Goal: Transaction & Acquisition: Book appointment/travel/reservation

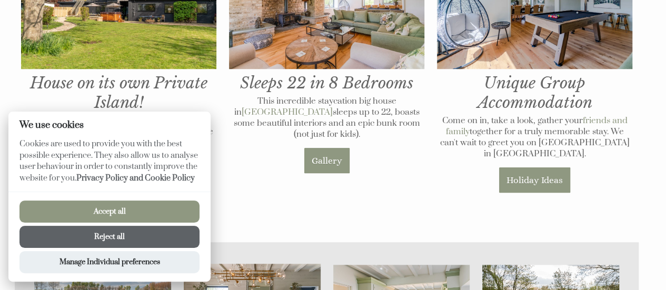
scroll to position [421, 0]
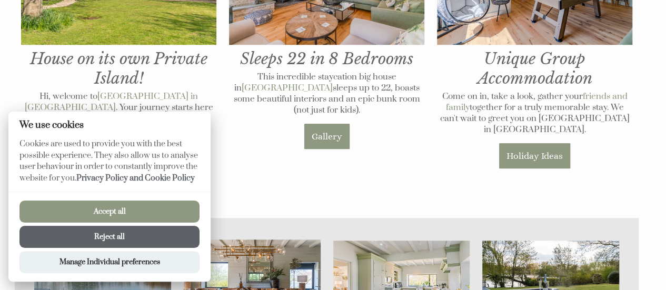
click at [584, 86] on h1 "Unique Group Accommodation" at bounding box center [534, 1] width 195 height 173
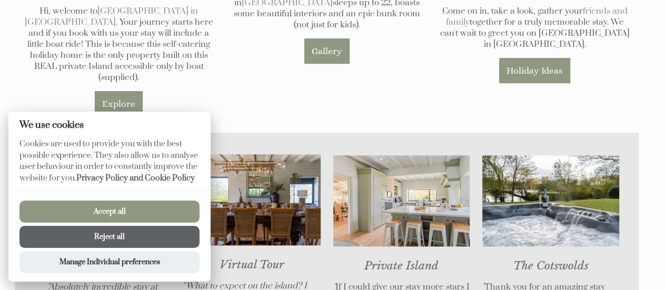
scroll to position [474, 0]
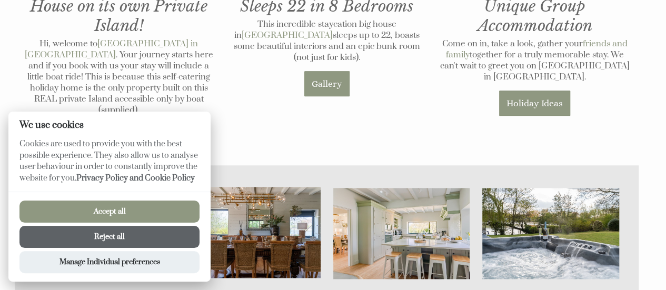
click at [83, 205] on button "Accept all" at bounding box center [109, 212] width 180 height 22
checkbox input "true"
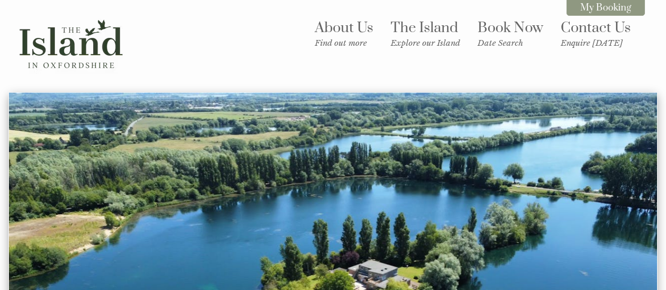
scroll to position [446, 0]
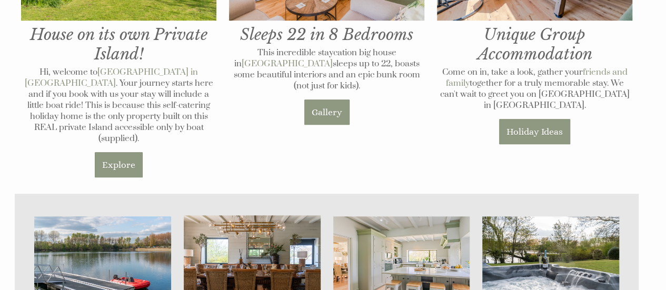
click at [408, 94] on div "Sleeps 22 in 8 Bedrooms This incredible staycation big house in [GEOGRAPHIC_DAT…" at bounding box center [327, 10] width 208 height 246
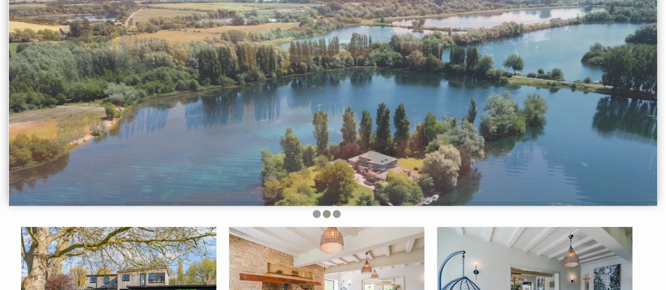
scroll to position [0, 0]
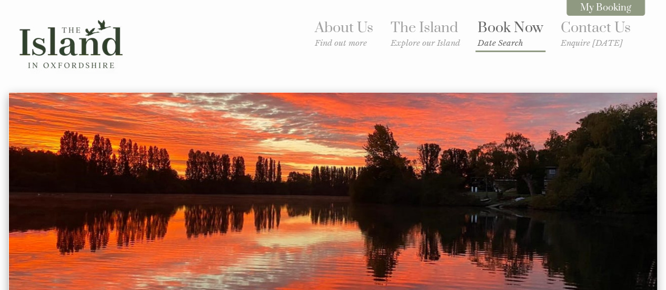
click at [490, 34] on link "Book Now Date Search" at bounding box center [511, 33] width 66 height 29
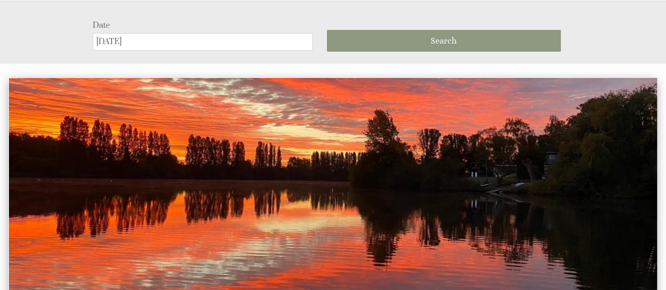
scroll to position [92, 0]
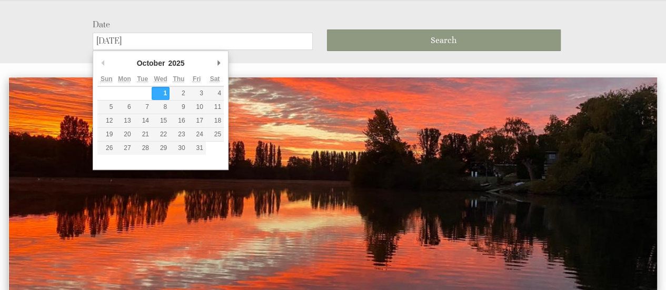
click at [172, 43] on input "[DATE]" at bounding box center [203, 41] width 220 height 17
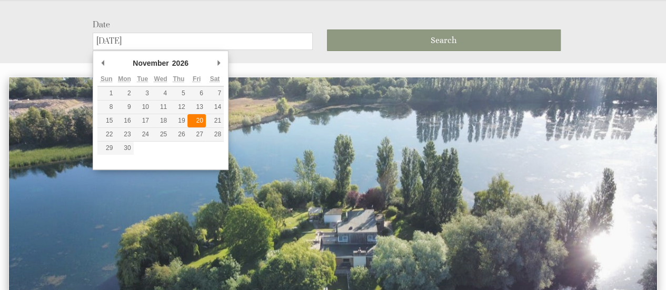
type input "[DATE]"
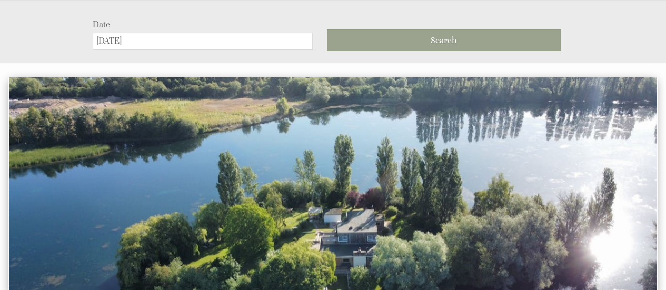
click at [409, 41] on button "Search" at bounding box center [444, 40] width 234 height 22
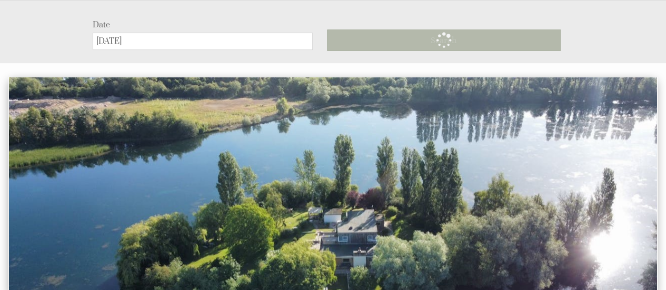
scroll to position [54, 0]
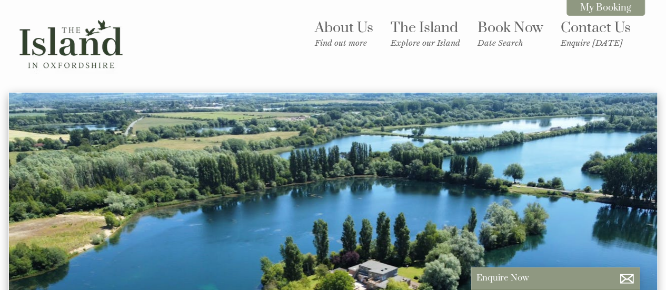
scroll to position [263, 0]
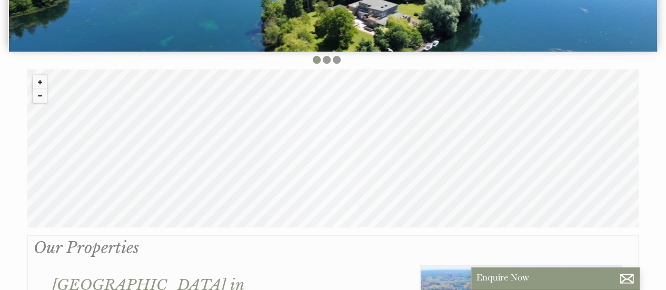
drag, startPoint x: 291, startPoint y: 255, endPoint x: 288, endPoint y: 244, distance: 11.5
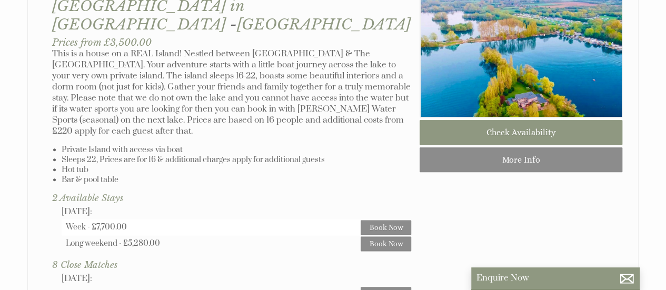
scroll to position [474, 0]
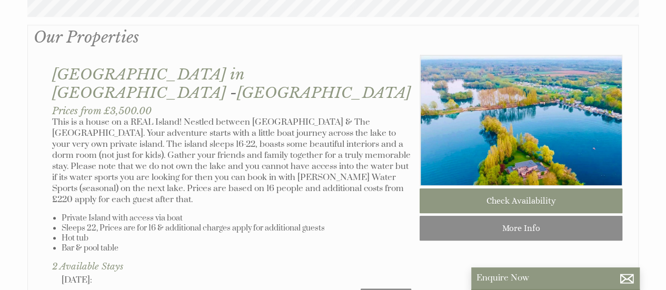
click at [117, 117] on p "This is a house on a REAL Island! Nestled between [GEOGRAPHIC_DATA] & The [GEOG…" at bounding box center [231, 161] width 359 height 88
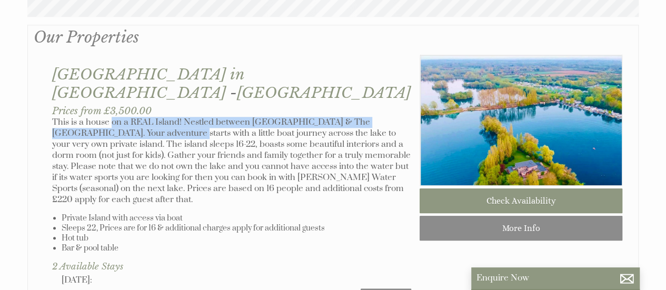
drag, startPoint x: 112, startPoint y: 105, endPoint x: 117, endPoint y: 119, distance: 14.7
click at [117, 119] on p "This is a house on a REAL Island! Nestled between [GEOGRAPHIC_DATA] & The [GEOG…" at bounding box center [231, 161] width 359 height 88
drag, startPoint x: 125, startPoint y: 103, endPoint x: 149, endPoint y: 121, distance: 30.1
click at [149, 121] on p "This is a house on a REAL Island! Nestled between [GEOGRAPHIC_DATA] & The [GEOG…" at bounding box center [231, 161] width 359 height 88
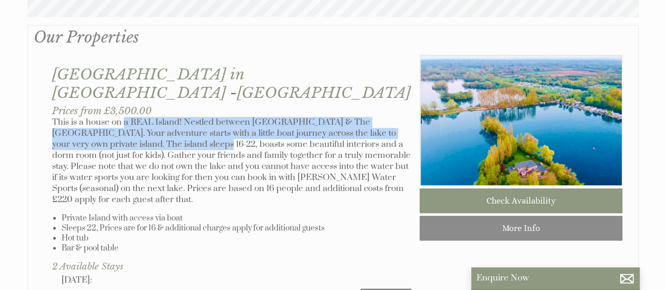
click at [149, 121] on p "This is a house on a REAL Island! Nestled between [GEOGRAPHIC_DATA] & The [GEOG…" at bounding box center [231, 161] width 359 height 88
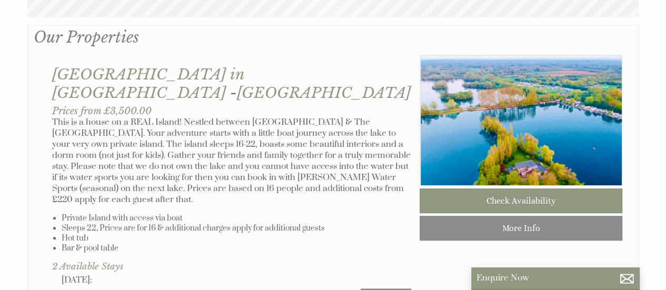
click at [264, 120] on p "This is a house on a REAL Island! Nestled between [GEOGRAPHIC_DATA] & The [GEOG…" at bounding box center [231, 161] width 359 height 88
click at [265, 121] on p "This is a house on a REAL Island! Nestled between [GEOGRAPHIC_DATA] & The [GEOG…" at bounding box center [231, 161] width 359 height 88
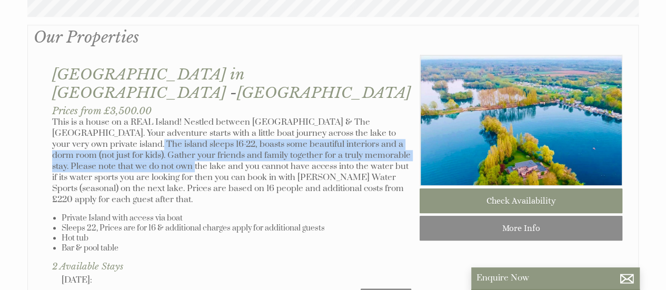
drag, startPoint x: 97, startPoint y: 137, endPoint x: 120, endPoint y: 152, distance: 27.0
click at [119, 152] on p "This is a house on a REAL Island! Nestled between [GEOGRAPHIC_DATA] & The [GEOG…" at bounding box center [231, 161] width 359 height 88
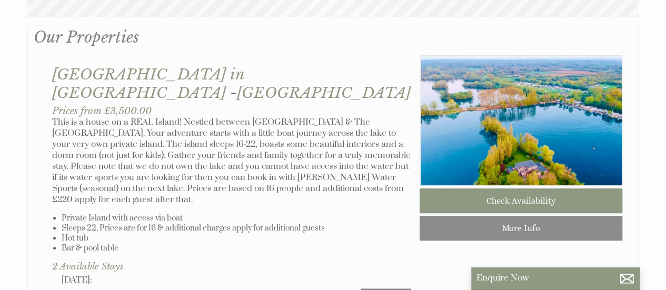
click at [120, 152] on p "This is a house on a REAL Island! Nestled between [GEOGRAPHIC_DATA] & The [GEOG…" at bounding box center [231, 161] width 359 height 88
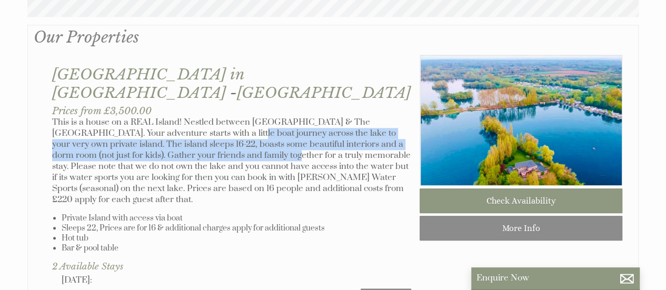
drag, startPoint x: 203, startPoint y: 128, endPoint x: 212, endPoint y: 140, distance: 14.3
click at [212, 140] on p "This is a house on a REAL Island! Nestled between [GEOGRAPHIC_DATA] & The [GEOG…" at bounding box center [231, 161] width 359 height 88
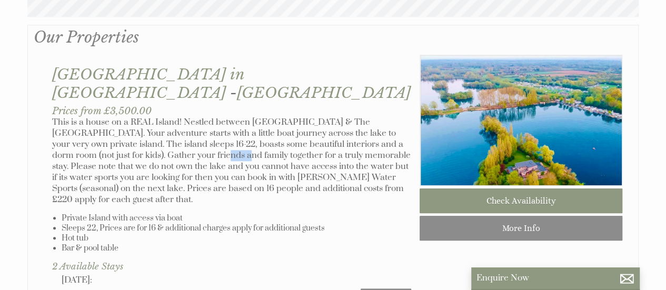
drag, startPoint x: 145, startPoint y: 134, endPoint x: 165, endPoint y: 141, distance: 21.2
click at [165, 141] on p "This is a house on a REAL Island! Nestled between [GEOGRAPHIC_DATA] & The [GEOG…" at bounding box center [231, 161] width 359 height 88
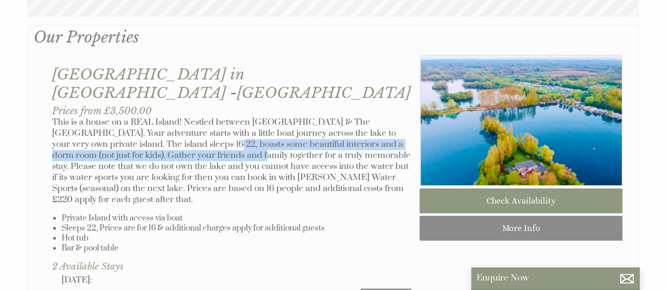
drag, startPoint x: 170, startPoint y: 131, endPoint x: 175, endPoint y: 135, distance: 7.1
click at [175, 135] on p "This is a house on a REAL Island! Nestled between [GEOGRAPHIC_DATA] & The [GEOG…" at bounding box center [231, 161] width 359 height 88
drag, startPoint x: 183, startPoint y: 124, endPoint x: 204, endPoint y: 137, distance: 24.8
click at [204, 137] on p "This is a house on a REAL Island! Nestled between [GEOGRAPHIC_DATA] & The [GEOG…" at bounding box center [231, 161] width 359 height 88
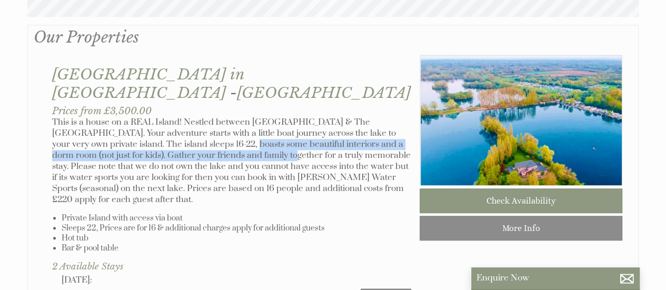
click at [204, 137] on p "This is a house on a REAL Island! Nestled between [GEOGRAPHIC_DATA] & The [GEOG…" at bounding box center [231, 161] width 359 height 88
drag, startPoint x: 239, startPoint y: 127, endPoint x: 249, endPoint y: 140, distance: 15.4
click at [249, 139] on p "This is a house on a REAL Island! Nestled between [GEOGRAPHIC_DATA] & The [GEOG…" at bounding box center [231, 161] width 359 height 88
click at [249, 140] on p "This is a house on a REAL Island! Nestled between [GEOGRAPHIC_DATA] & The [GEOG…" at bounding box center [231, 161] width 359 height 88
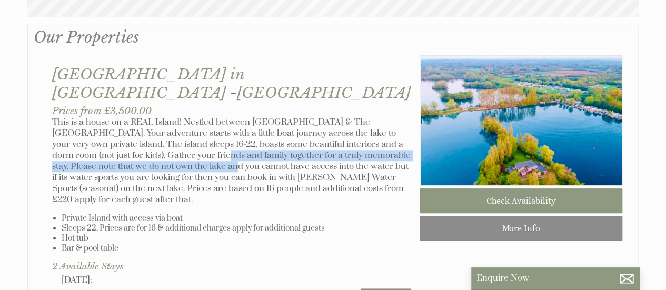
drag, startPoint x: 144, startPoint y: 133, endPoint x: 161, endPoint y: 149, distance: 22.7
click at [161, 149] on p "This is a house on a REAL Island! Nestled between [GEOGRAPHIC_DATA] & The [GEOG…" at bounding box center [231, 161] width 359 height 88
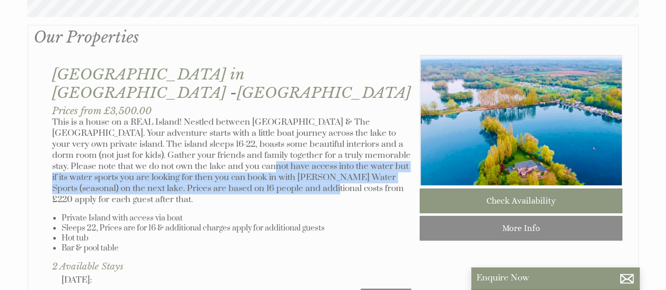
drag, startPoint x: 206, startPoint y: 152, endPoint x: 222, endPoint y: 164, distance: 19.9
click at [222, 164] on p "This is a house on a REAL Island! Nestled between [GEOGRAPHIC_DATA] & The [GEOG…" at bounding box center [231, 161] width 359 height 88
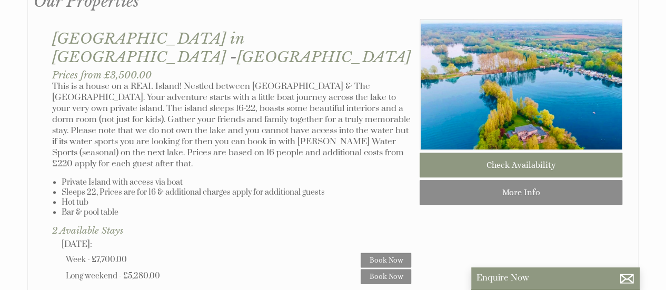
scroll to position [527, 0]
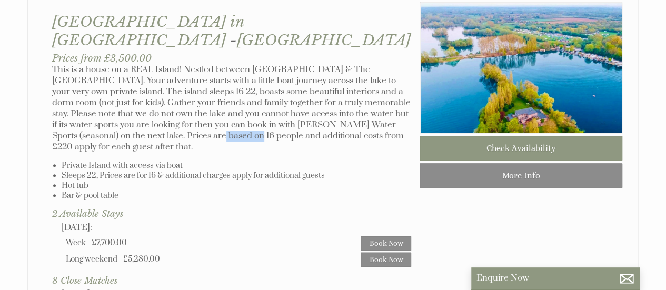
drag, startPoint x: 141, startPoint y: 119, endPoint x: 148, endPoint y: 122, distance: 7.5
click at [148, 122] on div "[GEOGRAPHIC_DATA] in [GEOGRAPHIC_DATA] - [GEOGRAPHIC_DATA] Prices from £3,500.0…" at bounding box center [232, 211] width 376 height 419
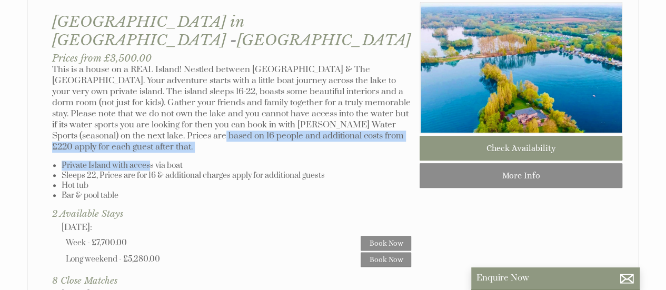
click at [150, 122] on div "[GEOGRAPHIC_DATA] in [GEOGRAPHIC_DATA] - [GEOGRAPHIC_DATA] Prices from £3,500.0…" at bounding box center [232, 211] width 376 height 419
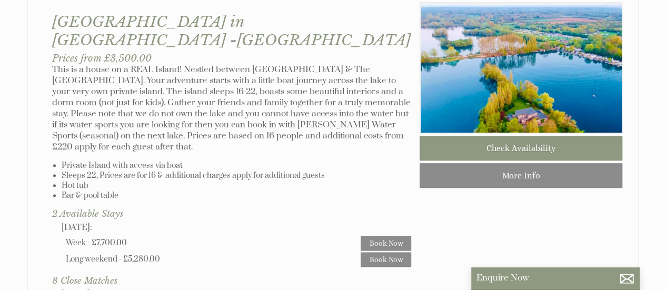
click at [202, 129] on div "[GEOGRAPHIC_DATA] in [GEOGRAPHIC_DATA] - [GEOGRAPHIC_DATA] Prices from £3,500.0…" at bounding box center [232, 211] width 376 height 419
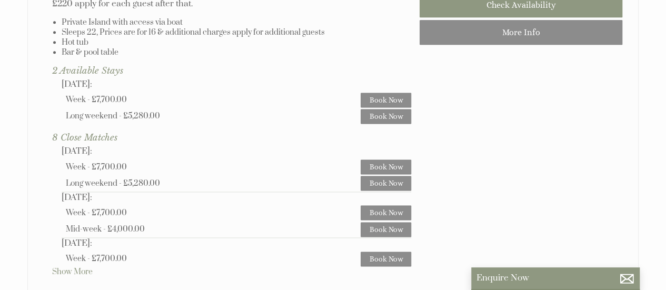
scroll to position [685, 0]
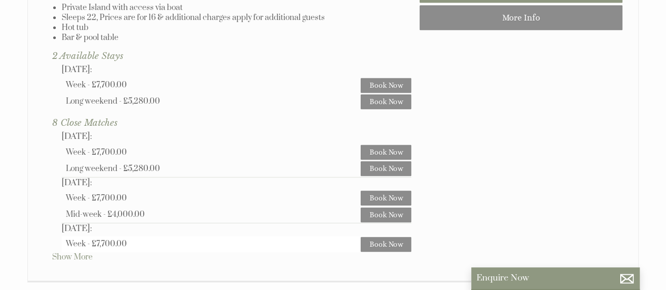
click at [75, 236] on div "Week - £7,700.00 Book Now" at bounding box center [237, 244] width 350 height 16
click at [75, 252] on link "Show More" at bounding box center [72, 257] width 41 height 10
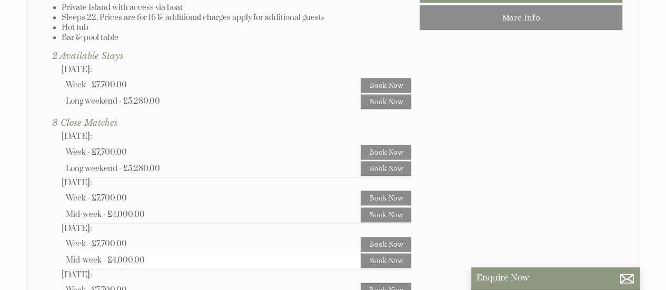
scroll to position [737, 0]
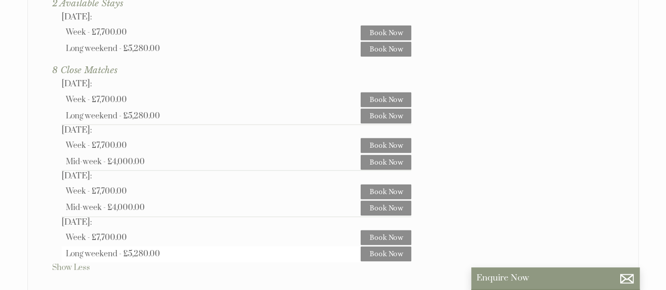
click at [294, 249] on div "Long weekend - £5,280.00" at bounding box center [213, 254] width 295 height 10
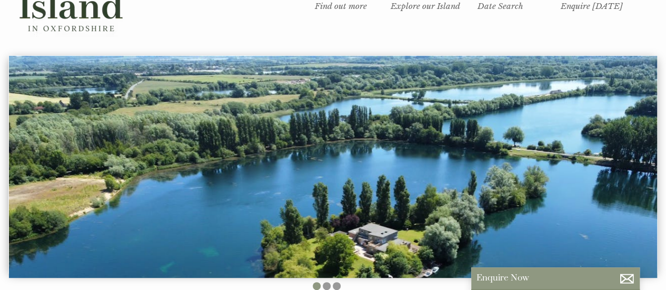
scroll to position [0, 0]
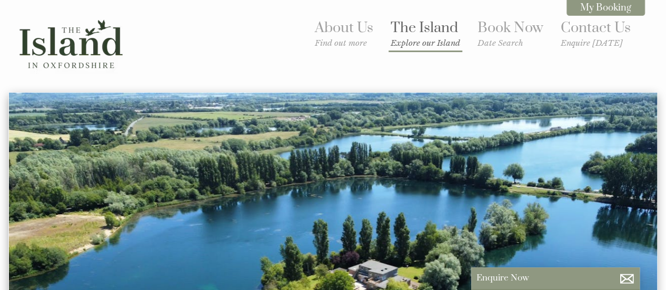
click at [439, 40] on small "Explore our Island" at bounding box center [426, 43] width 70 height 10
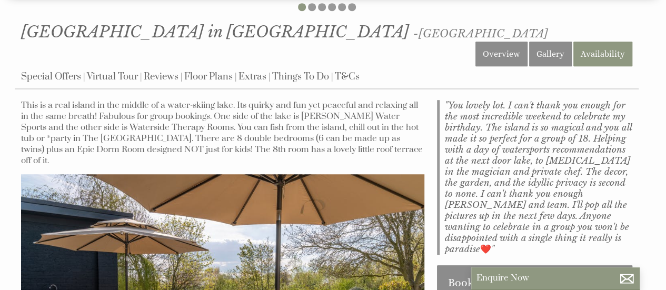
scroll to position [369, 0]
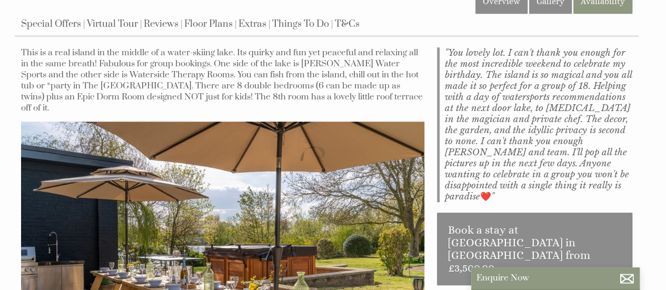
click at [258, 51] on p "This is a real island in the middle of a water-skiing lake. Its quirky and fun …" at bounding box center [223, 80] width 404 height 66
click at [185, 47] on p "This is a real island in the middle of a water-skiing lake. Its quirky and fun …" at bounding box center [223, 80] width 404 height 66
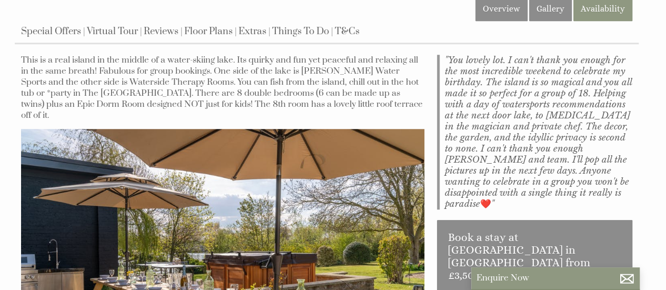
scroll to position [316, 0]
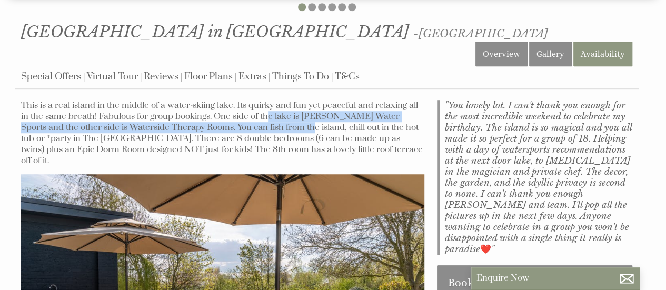
drag, startPoint x: 258, startPoint y: 86, endPoint x: 273, endPoint y: 105, distance: 23.6
click at [273, 105] on p "This is a real island in the middle of a water-skiing lake. Its quirky and fun …" at bounding box center [223, 133] width 404 height 66
drag, startPoint x: 236, startPoint y: 92, endPoint x: 254, endPoint y: 103, distance: 20.8
click at [253, 102] on p "This is a real island in the middle of a water-skiing lake. Its quirky and fun …" at bounding box center [223, 133] width 404 height 66
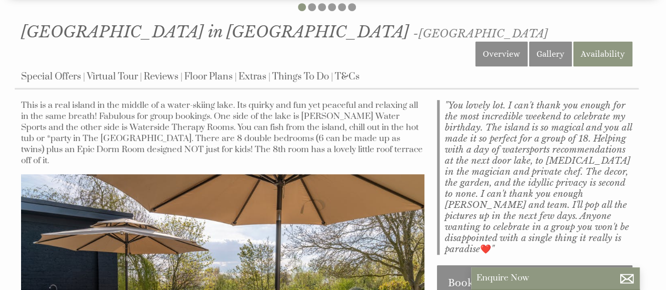
click at [258, 104] on p "This is a real island in the middle of a water-skiing lake. Its quirky and fun …" at bounding box center [223, 133] width 404 height 66
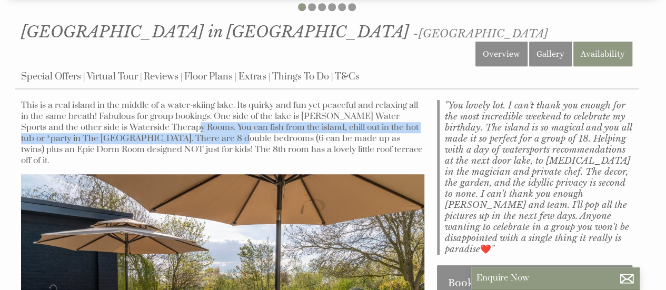
drag, startPoint x: 164, startPoint y: 107, endPoint x: 223, endPoint y: 114, distance: 59.4
click at [221, 114] on p "This is a real island in the middle of a water-skiing lake. Its quirky and fun …" at bounding box center [223, 133] width 404 height 66
click at [224, 114] on p "This is a real island in the middle of a water-skiing lake. Its quirky and fun …" at bounding box center [223, 133] width 404 height 66
drag, startPoint x: 235, startPoint y: 102, endPoint x: 254, endPoint y: 110, distance: 20.5
click at [252, 109] on p "This is a real island in the middle of a water-skiing lake. Its quirky and fun …" at bounding box center [223, 133] width 404 height 66
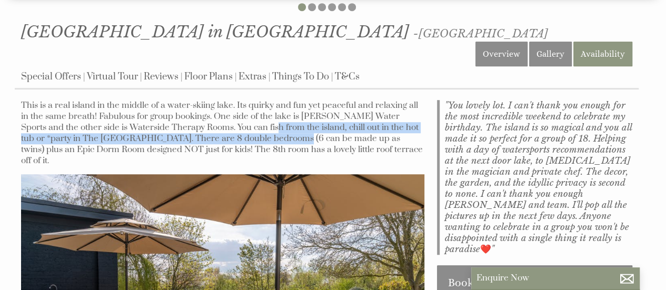
click at [254, 110] on p "This is a real island in the middle of a water-skiing lake. Its quirky and fun …" at bounding box center [223, 133] width 404 height 66
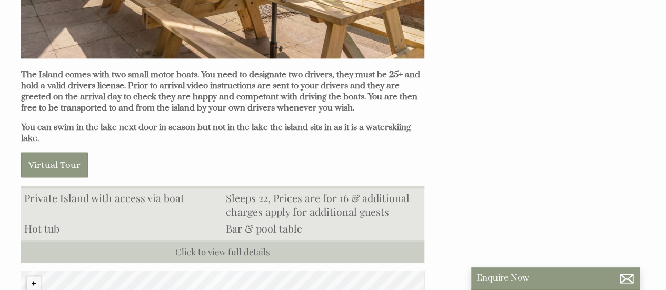
scroll to position [685, 0]
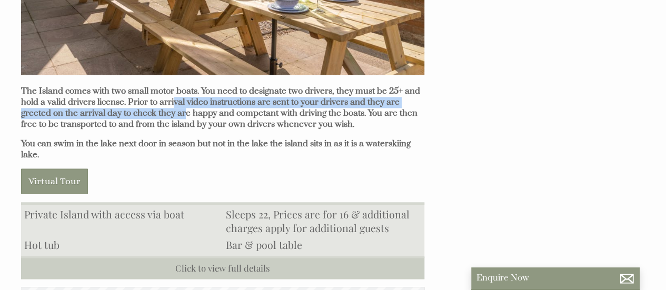
click at [183, 86] on strong "The Island comes with two small motor boats. You need to designate two drivers,…" at bounding box center [220, 108] width 399 height 44
drag, startPoint x: 175, startPoint y: 63, endPoint x: 181, endPoint y: 75, distance: 13.0
click at [181, 86] on strong "The Island comes with two small motor boats. You need to designate two drivers,…" at bounding box center [220, 108] width 399 height 44
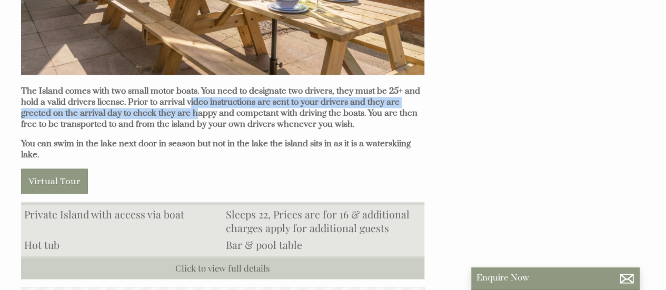
drag, startPoint x: 191, startPoint y: 63, endPoint x: 194, endPoint y: 72, distance: 9.0
click at [194, 86] on strong "The Island comes with two small motor boats. You need to designate two drivers,…" at bounding box center [220, 108] width 399 height 44
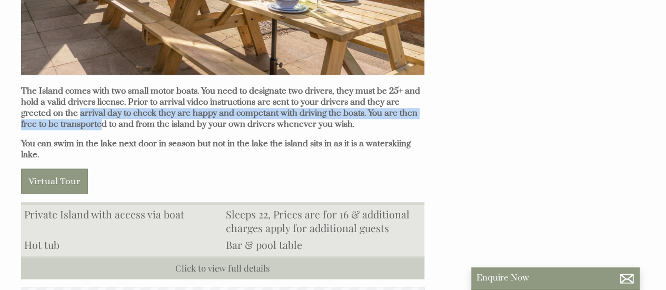
drag, startPoint x: 78, startPoint y: 74, endPoint x: 101, endPoint y: 86, distance: 25.2
click at [100, 86] on strong "The Island comes with two small motor boats. You need to designate two drivers,…" at bounding box center [220, 108] width 399 height 44
click at [101, 86] on strong "The Island comes with two small motor boats. You need to designate two drivers,…" at bounding box center [220, 108] width 399 height 44
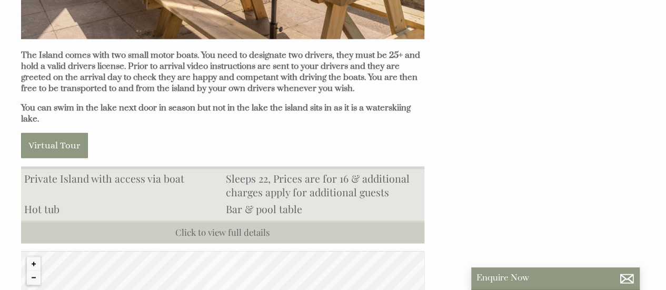
scroll to position [737, 0]
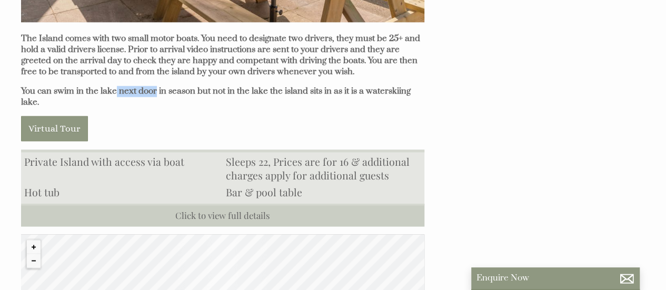
drag, startPoint x: 121, startPoint y: 48, endPoint x: 156, endPoint y: 53, distance: 35.2
click at [156, 86] on strong "You can swim in the lake next door in season but not in the lake the island sit…" at bounding box center [216, 97] width 390 height 22
drag, startPoint x: 156, startPoint y: 53, endPoint x: 177, endPoint y: 53, distance: 21.1
click at [156, 86] on strong "You can swim in the lake next door in season but not in the lake the island sit…" at bounding box center [216, 97] width 390 height 22
drag, startPoint x: 198, startPoint y: 53, endPoint x: 240, endPoint y: 56, distance: 42.3
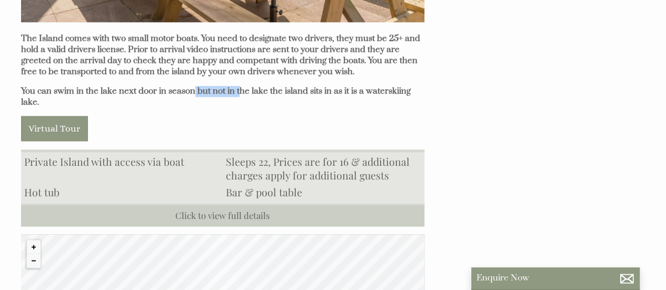
click at [240, 86] on strong "You can swim in the lake next door in season but not in the lake the island sit…" at bounding box center [216, 97] width 390 height 22
click at [220, 86] on p "You can swim in the lake next door in season but not in the lake the island sit…" at bounding box center [223, 97] width 404 height 22
drag, startPoint x: 304, startPoint y: 61, endPoint x: 314, endPoint y: 67, distance: 11.6
click at [313, 86] on p "You can swim in the lake next door in season but not in the lake the island sit…" at bounding box center [223, 97] width 404 height 22
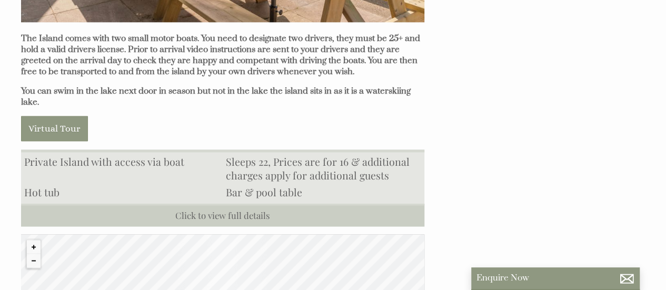
click at [314, 86] on p "You can swim in the lake next door in season but not in the lake the island sit…" at bounding box center [223, 97] width 404 height 22
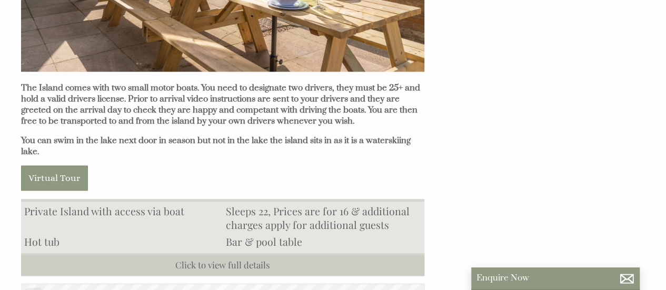
scroll to position [685, 0]
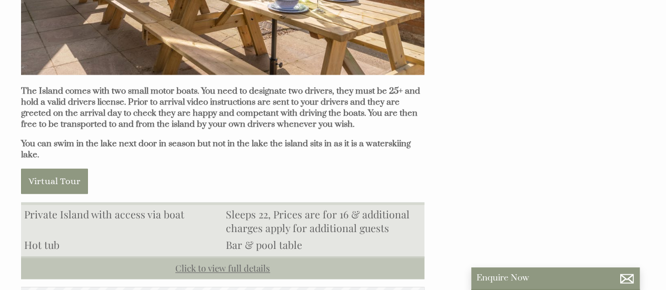
click at [239, 257] on link "Click to view full details" at bounding box center [223, 268] width 404 height 23
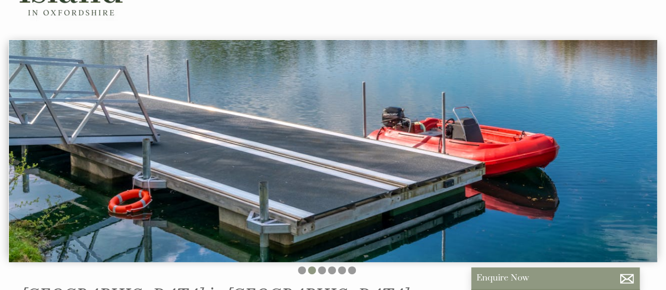
scroll to position [105, 0]
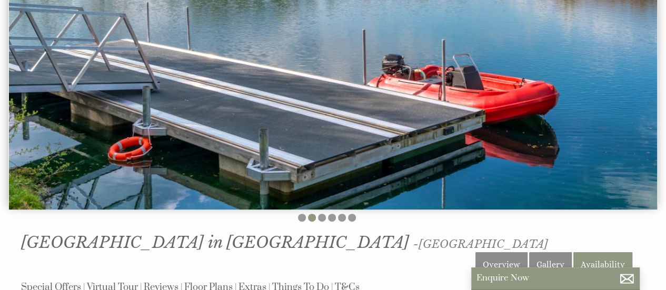
click at [426, 112] on img at bounding box center [333, 98] width 648 height 222
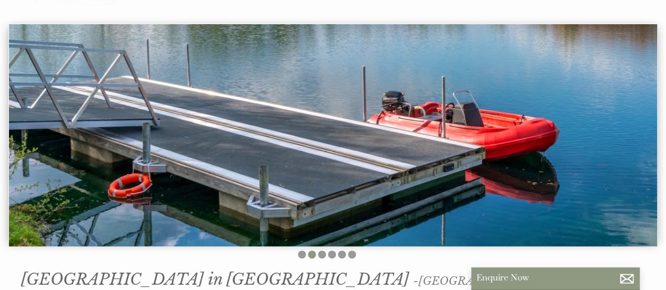
scroll to position [53, 0]
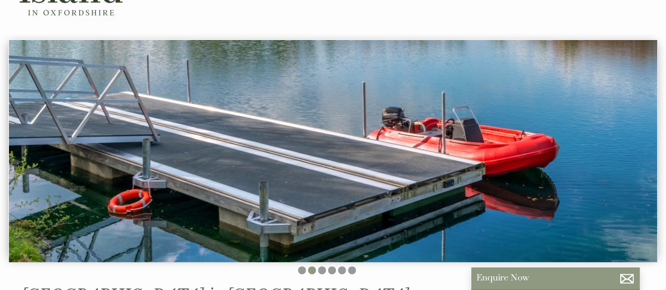
click at [406, 82] on img at bounding box center [333, 151] width 648 height 222
click at [301, 272] on li at bounding box center [302, 271] width 8 height 8
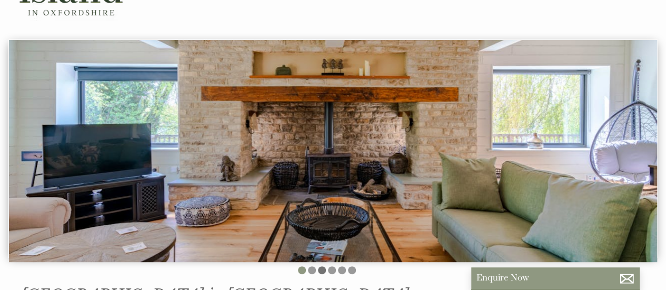
drag, startPoint x: 337, startPoint y: 270, endPoint x: 325, endPoint y: 270, distance: 11.6
click at [337, 270] on ul at bounding box center [327, 272] width 624 height 11
click at [325, 270] on li at bounding box center [322, 271] width 8 height 8
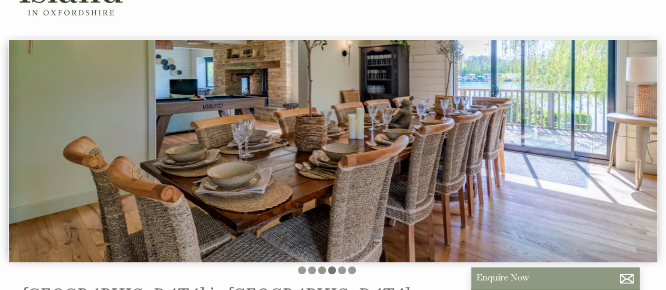
click at [335, 270] on li at bounding box center [332, 271] width 8 height 8
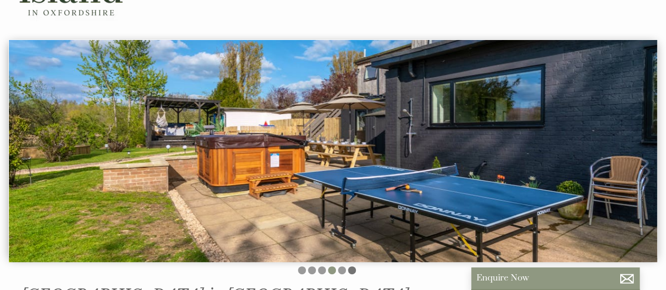
click at [351, 273] on li at bounding box center [352, 271] width 8 height 8
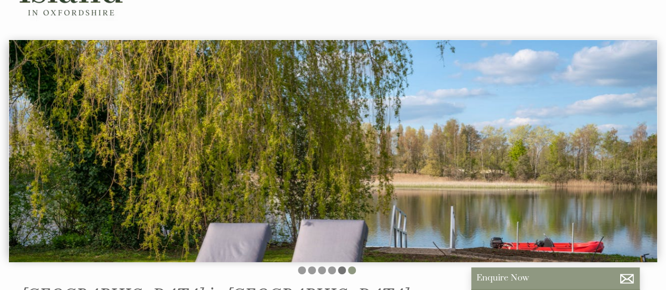
click at [341, 270] on li at bounding box center [342, 271] width 8 height 8
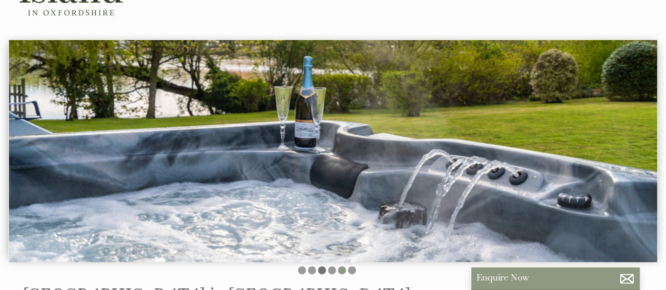
click at [323, 270] on li at bounding box center [322, 271] width 8 height 8
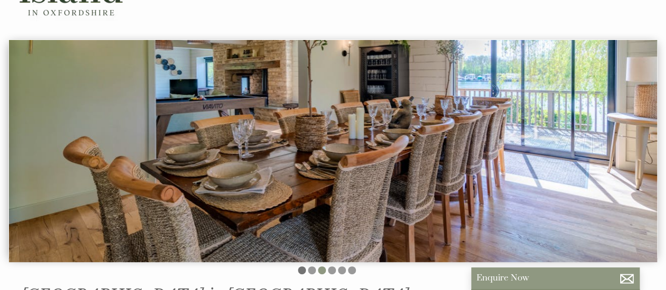
click at [304, 268] on li at bounding box center [302, 271] width 8 height 8
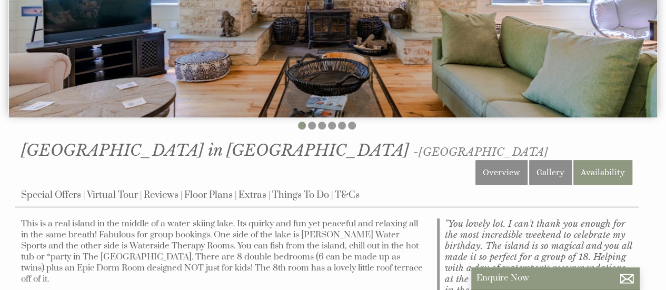
scroll to position [263, 0]
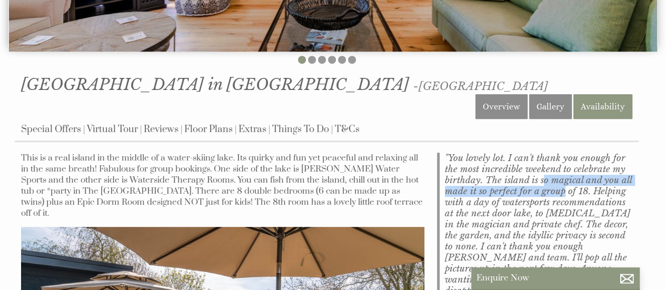
drag, startPoint x: 555, startPoint y: 159, endPoint x: 563, endPoint y: 167, distance: 11.6
click at [562, 166] on blockquote ""You lovely lot. I can't thank you enough for the most incredible weekend to ce…" at bounding box center [534, 230] width 195 height 155
click at [563, 167] on blockquote ""You lovely lot. I can't thank you enough for the most incredible weekend to ce…" at bounding box center [534, 230] width 195 height 155
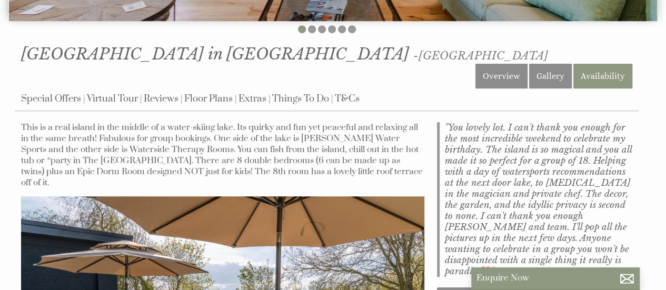
scroll to position [316, 0]
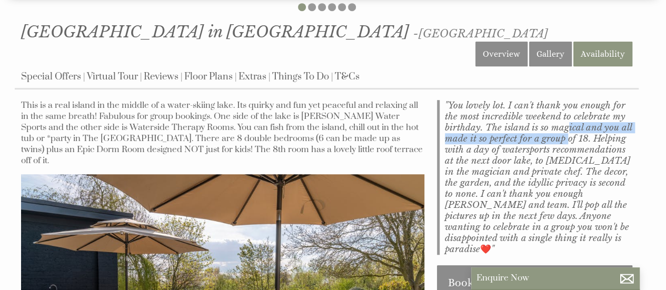
drag, startPoint x: 561, startPoint y: 105, endPoint x: 561, endPoint y: 123, distance: 17.9
click at [561, 123] on blockquote ""You lovely lot. I can't thank you enough for the most incredible weekend to ce…" at bounding box center [534, 177] width 195 height 155
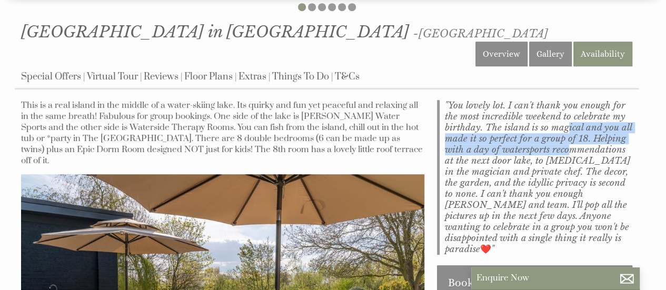
click at [561, 123] on blockquote ""You lovely lot. I can't thank you enough for the most incredible weekend to ce…" at bounding box center [534, 177] width 195 height 155
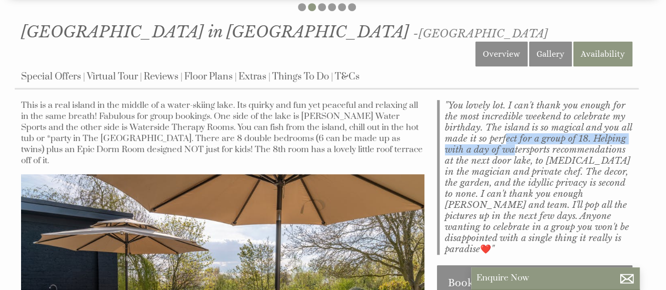
drag, startPoint x: 500, startPoint y: 115, endPoint x: 507, endPoint y: 128, distance: 14.6
click at [507, 128] on blockquote ""You lovely lot. I can't thank you enough for the most incredible weekend to ce…" at bounding box center [534, 177] width 195 height 155
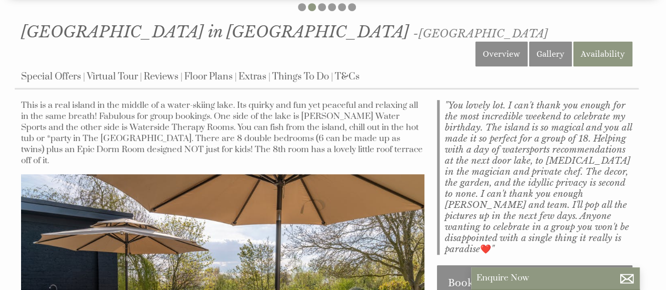
click at [507, 130] on blockquote ""You lovely lot. I can't thank you enough for the most incredible weekend to ce…" at bounding box center [534, 177] width 195 height 155
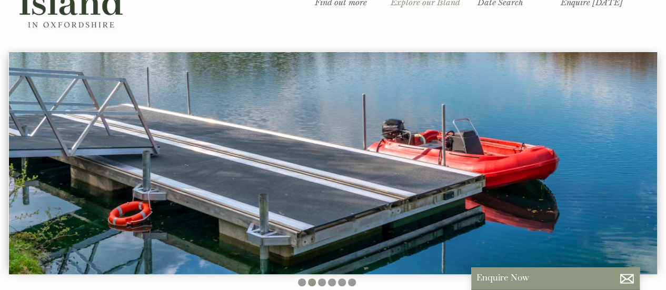
scroll to position [0, 0]
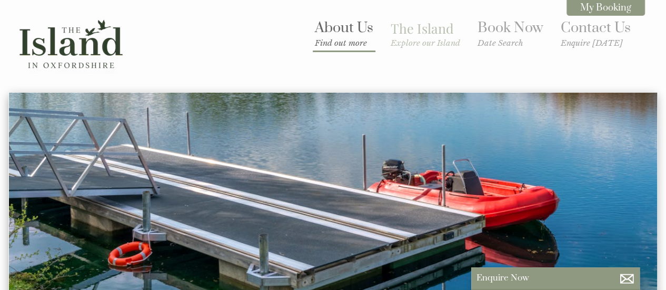
click at [361, 29] on link "About Us Find out more" at bounding box center [344, 33] width 58 height 29
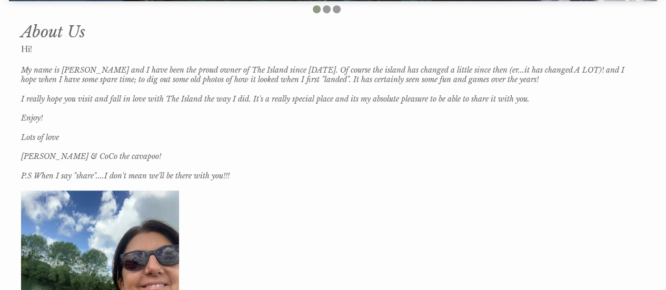
scroll to position [316, 0]
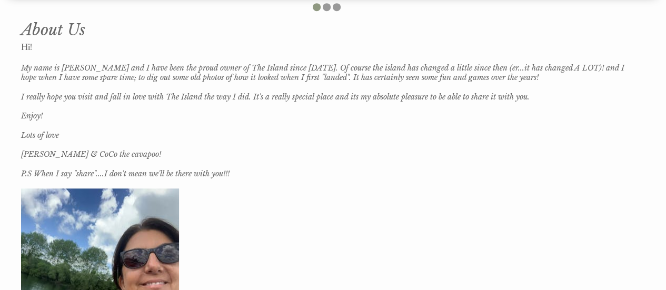
click at [85, 116] on h4 "Enjoy!" at bounding box center [327, 115] width 612 height 9
drag, startPoint x: 381, startPoint y: 94, endPoint x: 392, endPoint y: 110, distance: 19.7
click at [392, 110] on div "About Us Hi! My name is [PERSON_NAME] and I have been the proud owner of The Is…" at bounding box center [327, 230] width 624 height 427
click at [392, 111] on h4 "Enjoy!" at bounding box center [327, 115] width 612 height 9
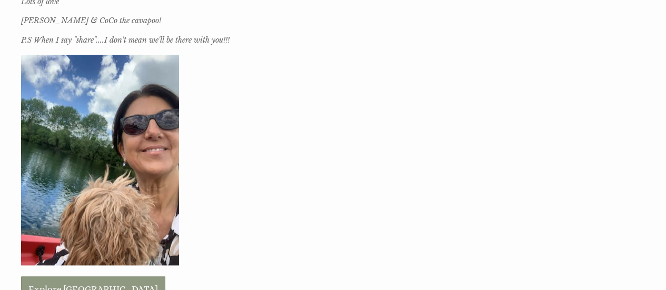
scroll to position [638, 0]
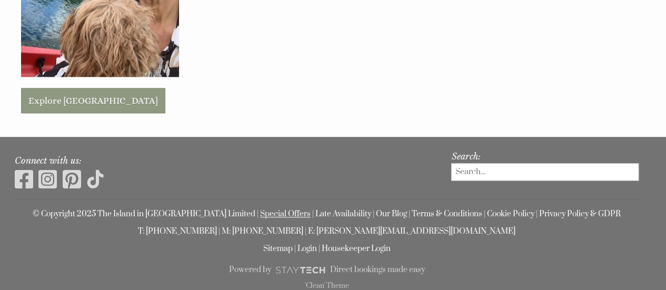
click at [260, 213] on link "Special Offers" at bounding box center [285, 214] width 51 height 10
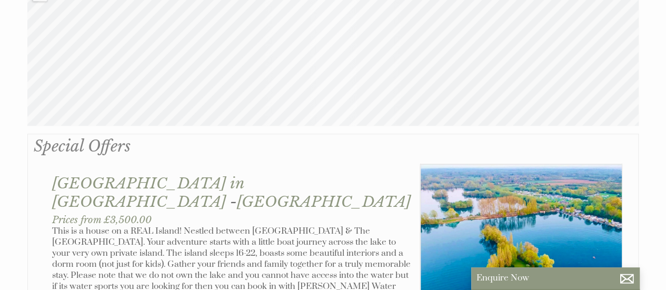
scroll to position [474, 0]
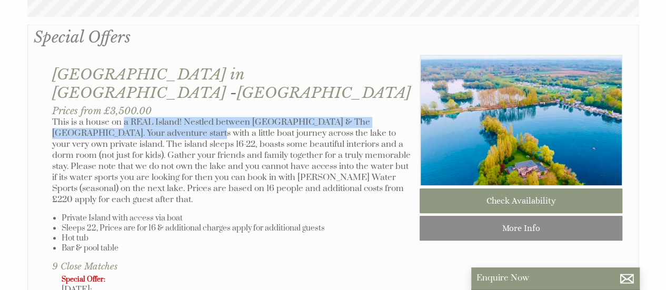
drag, startPoint x: 133, startPoint y: 113, endPoint x: 139, endPoint y: 128, distance: 15.8
click at [139, 128] on p "This is a house on a REAL Island! Nestled between [GEOGRAPHIC_DATA] & The [GEOG…" at bounding box center [231, 161] width 359 height 88
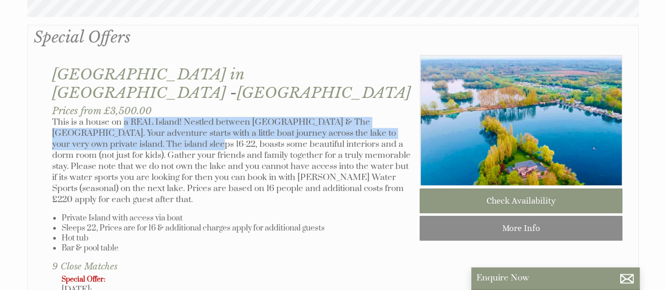
click at [139, 128] on p "This is a house on a REAL Island! Nestled between [GEOGRAPHIC_DATA] & The [GEOG…" at bounding box center [231, 161] width 359 height 88
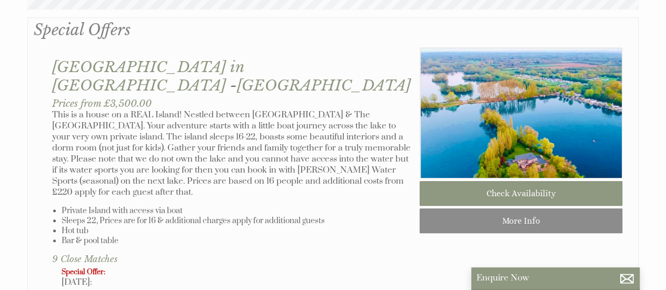
scroll to position [527, 0]
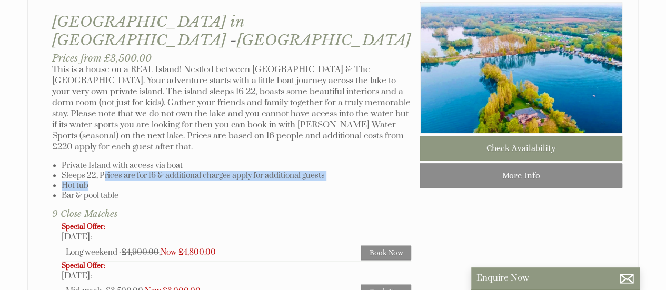
click at [127, 161] on ul "Private Island with access via boat Sleeps 22, Prices are for 16 & additional c…" at bounding box center [231, 181] width 359 height 40
click at [128, 181] on li "Hot tub" at bounding box center [237, 186] width 350 height 10
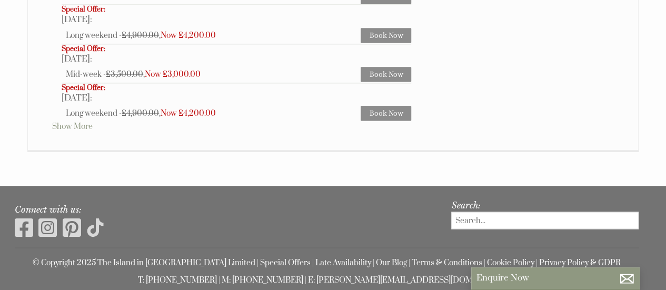
scroll to position [839, 0]
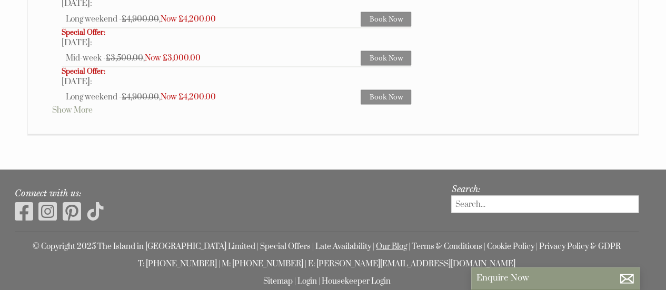
click at [379, 241] on link "Our Blog" at bounding box center [391, 246] width 31 height 10
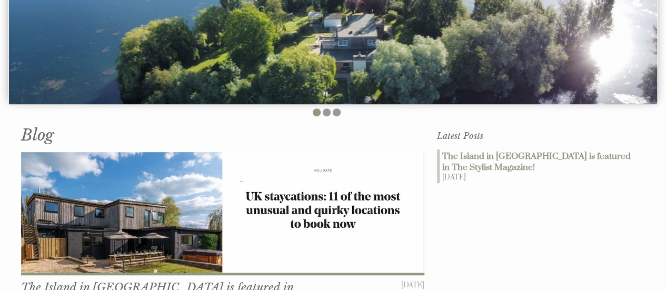
scroll to position [421, 0]
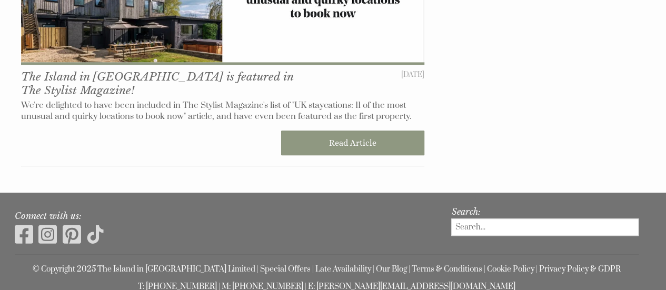
click at [101, 110] on p "We're delighted to have been included in The Stylist Magazine's list of "UK sta…" at bounding box center [223, 111] width 404 height 22
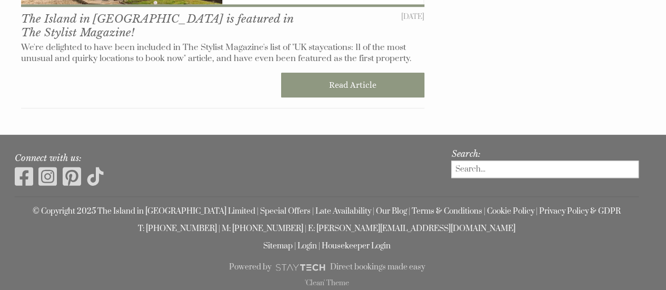
scroll to position [480, 0]
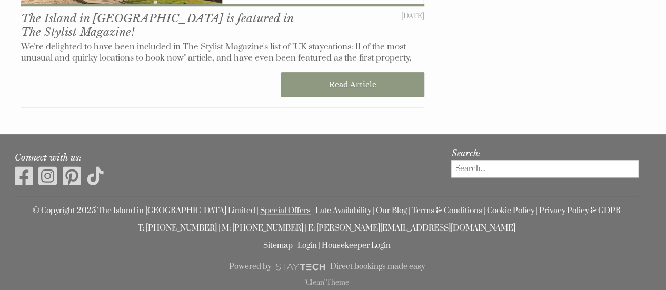
click at [264, 211] on link "Special Offers" at bounding box center [285, 211] width 51 height 10
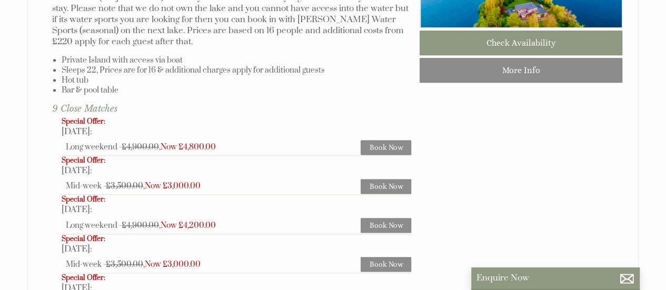
scroll to position [737, 0]
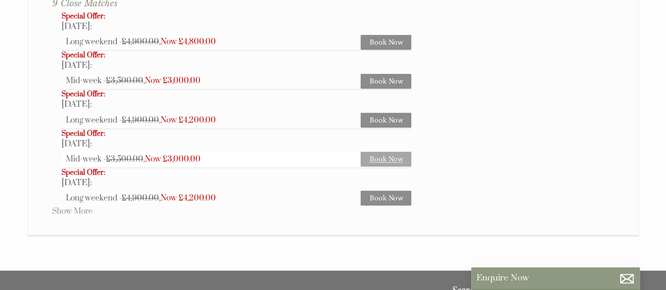
click at [376, 152] on link "Book Now" at bounding box center [386, 159] width 51 height 15
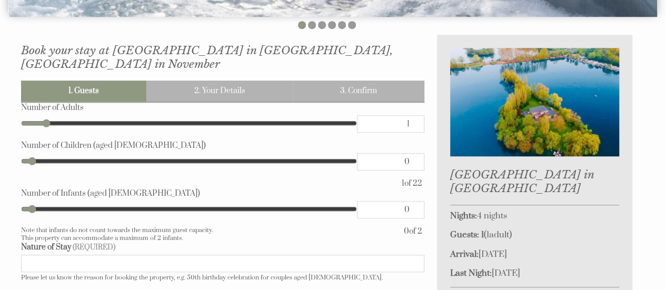
scroll to position [284, 0]
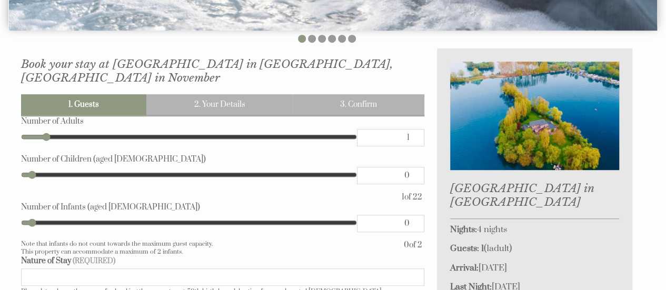
type input "2"
type input "3"
type input "4"
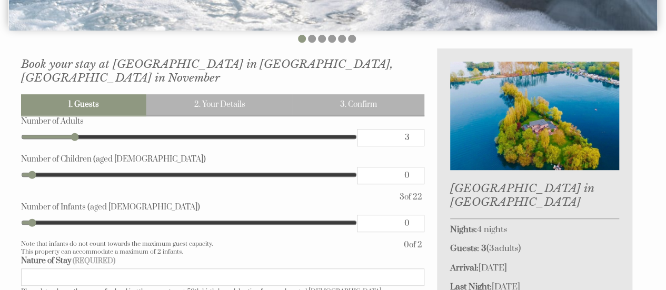
type input "4"
type input "5"
type input "6"
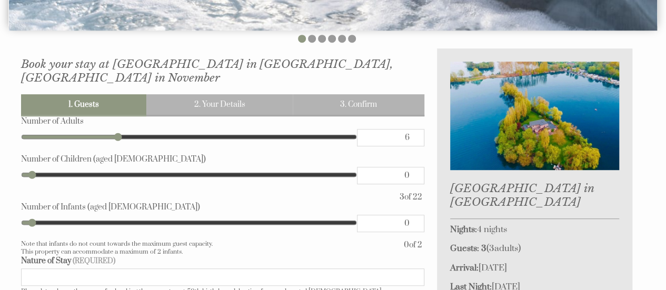
type input "7"
type input "8"
type input "9"
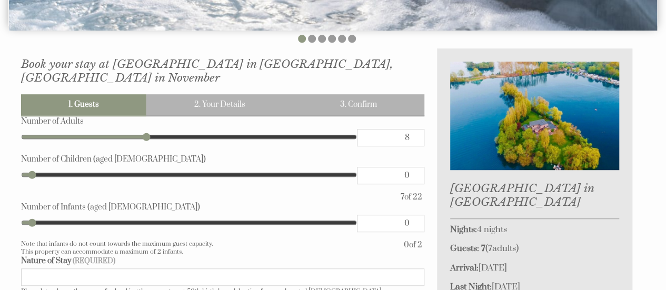
type input "9"
type input "10"
type input "11"
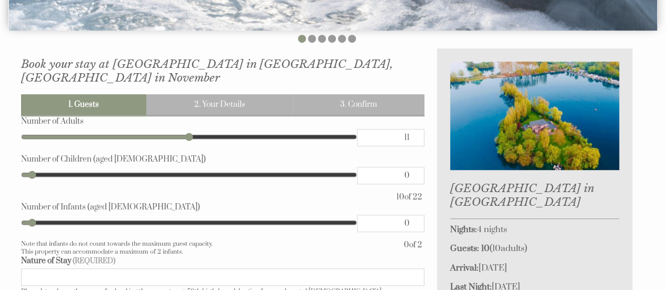
type input "12"
type input "13"
type input "14"
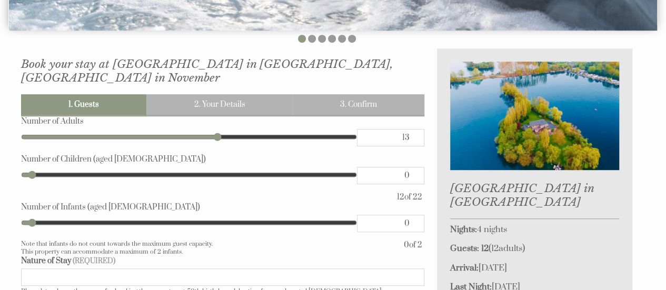
type input "14"
type input "15"
type input "16"
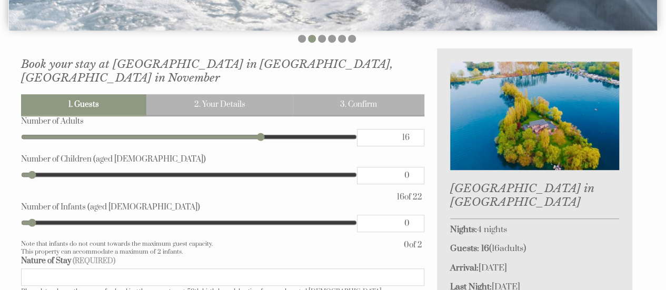
drag, startPoint x: 43, startPoint y: 122, endPoint x: 259, endPoint y: 114, distance: 216.1
type input "16"
click at [259, 129] on input "range" at bounding box center [189, 137] width 336 height 16
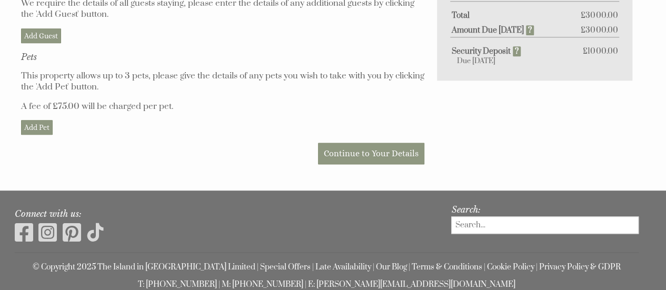
scroll to position [601, 0]
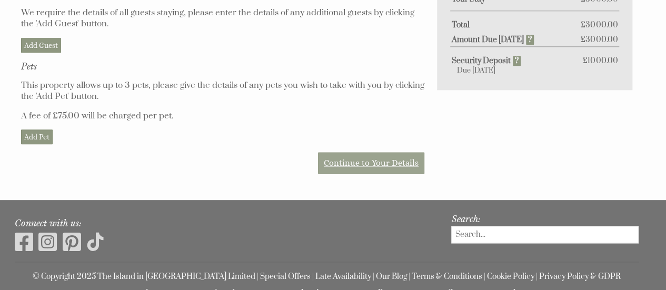
click at [341, 152] on link "Continue to Your Details" at bounding box center [371, 163] width 106 height 22
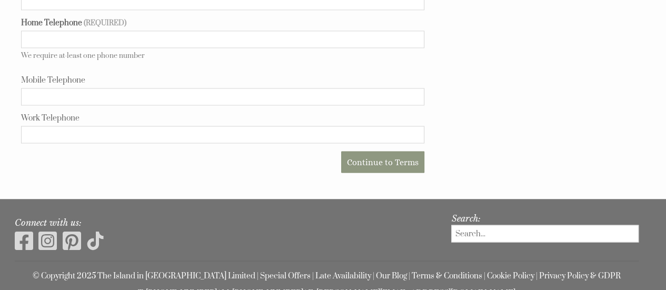
scroll to position [889, 0]
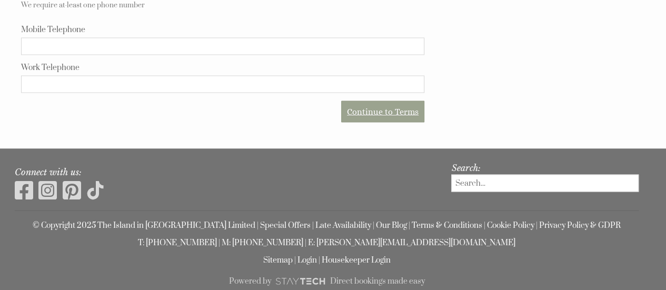
click at [406, 101] on link "Continue to Terms" at bounding box center [382, 112] width 83 height 22
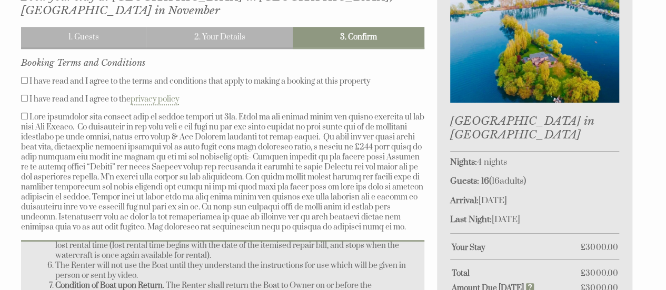
scroll to position [369, 0]
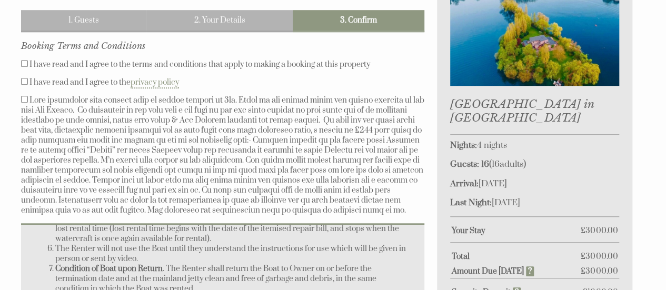
click at [258, 170] on label at bounding box center [223, 155] width 404 height 120
click at [28, 103] on input "checkbox" at bounding box center [24, 99] width 7 height 7
drag, startPoint x: 200, startPoint y: 179, endPoint x: 207, endPoint y: 185, distance: 9.4
click at [206, 184] on label at bounding box center [223, 155] width 404 height 120
click at [207, 185] on label at bounding box center [223, 155] width 404 height 120
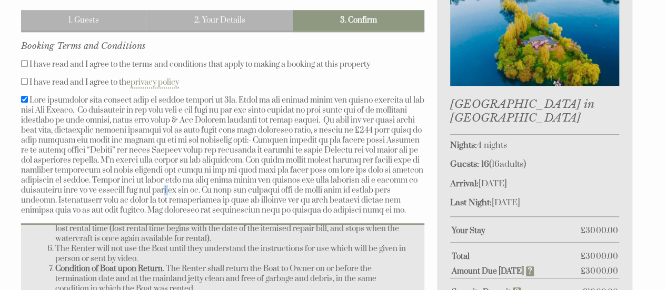
click at [28, 103] on input "checkbox" at bounding box center [24, 99] width 7 height 7
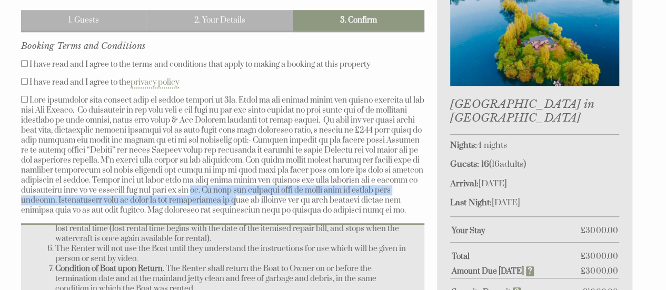
drag, startPoint x: 231, startPoint y: 178, endPoint x: 241, endPoint y: 189, distance: 15.3
click at [241, 189] on label at bounding box center [223, 155] width 404 height 120
click at [28, 103] on input "checkbox" at bounding box center [24, 99] width 7 height 7
drag, startPoint x: 195, startPoint y: 180, endPoint x: 196, endPoint y: 188, distance: 8.1
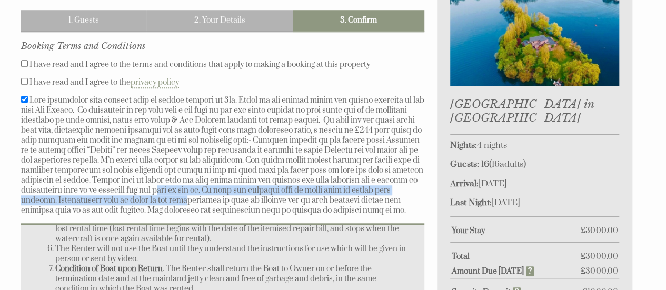
click at [196, 188] on label at bounding box center [223, 155] width 404 height 120
click at [28, 103] on input "checkbox" at bounding box center [24, 99] width 7 height 7
checkbox input "false"
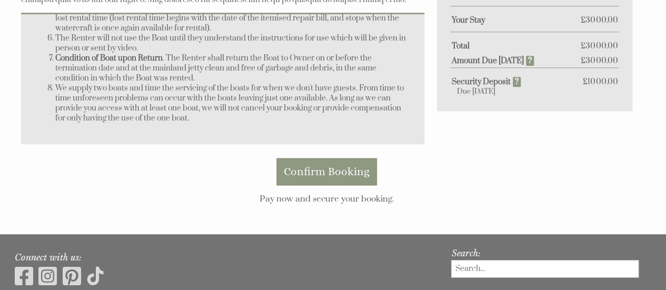
scroll to position [669, 0]
